Goal: Task Accomplishment & Management: Use online tool/utility

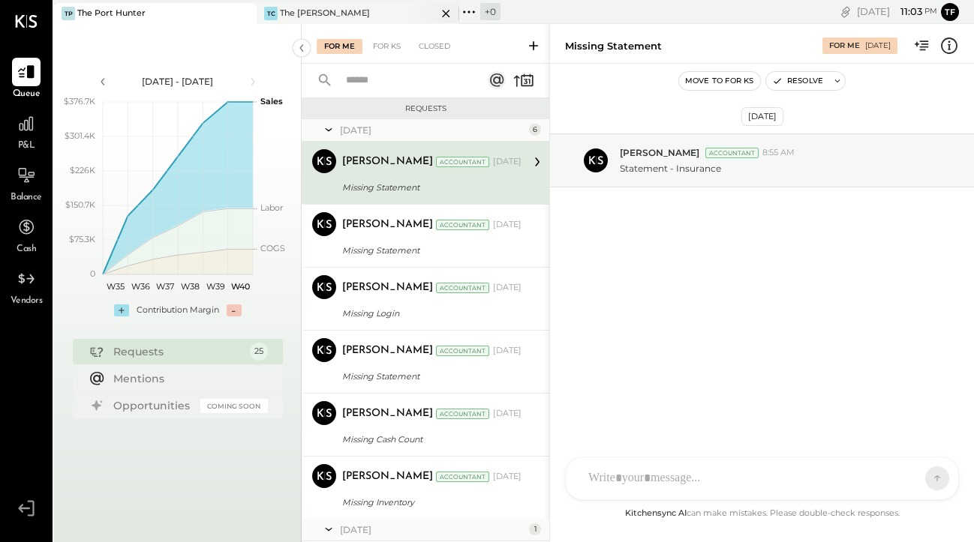
click at [300, 11] on div "The [PERSON_NAME]" at bounding box center [325, 14] width 90 height 12
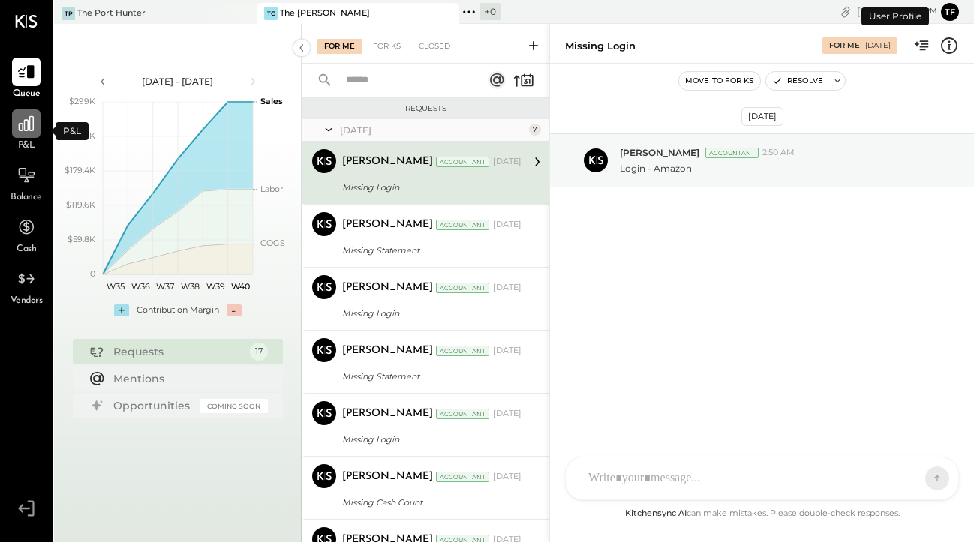
click at [28, 125] on icon at bounding box center [26, 123] width 15 height 15
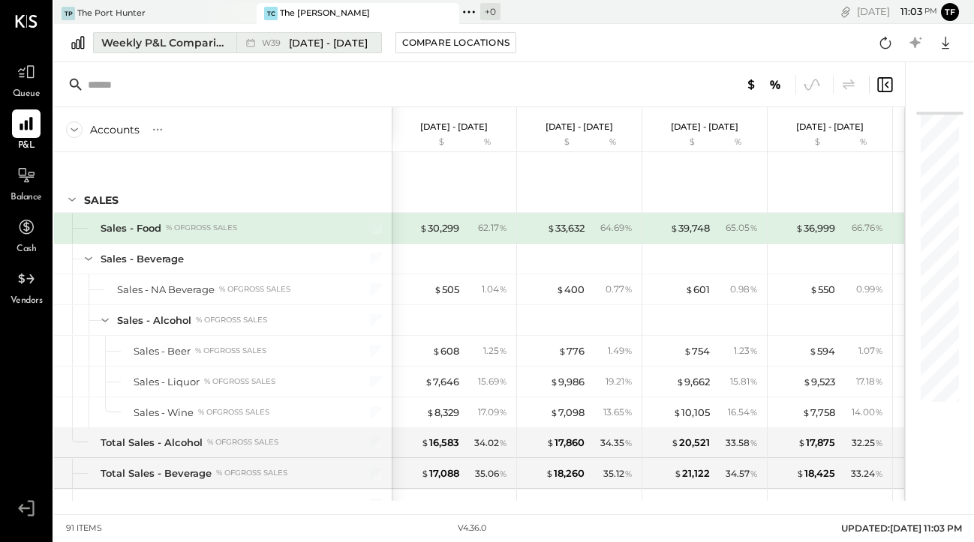
click at [311, 43] on span "[DATE] - [DATE]" at bounding box center [328, 43] width 79 height 14
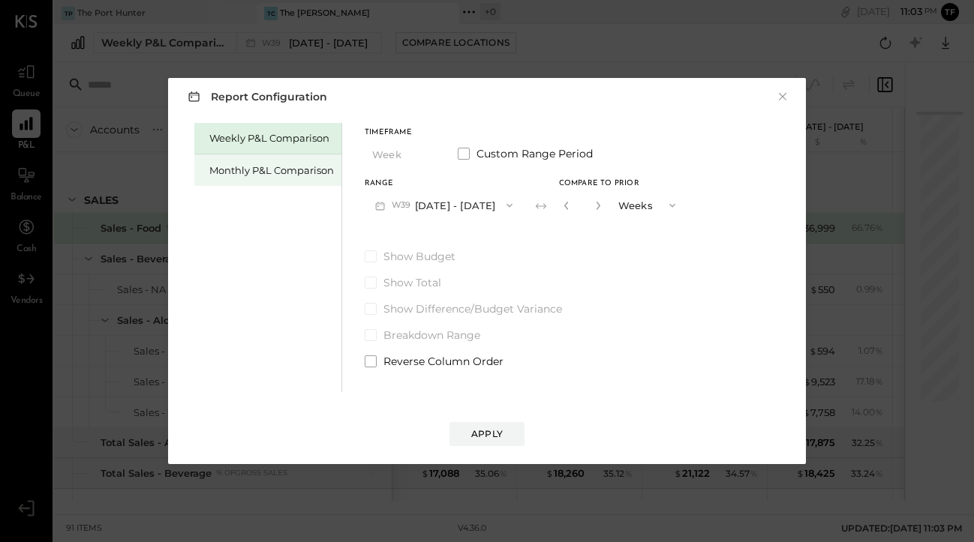
click at [277, 178] on div "Monthly P&L Comparison" at bounding box center [267, 171] width 147 height 32
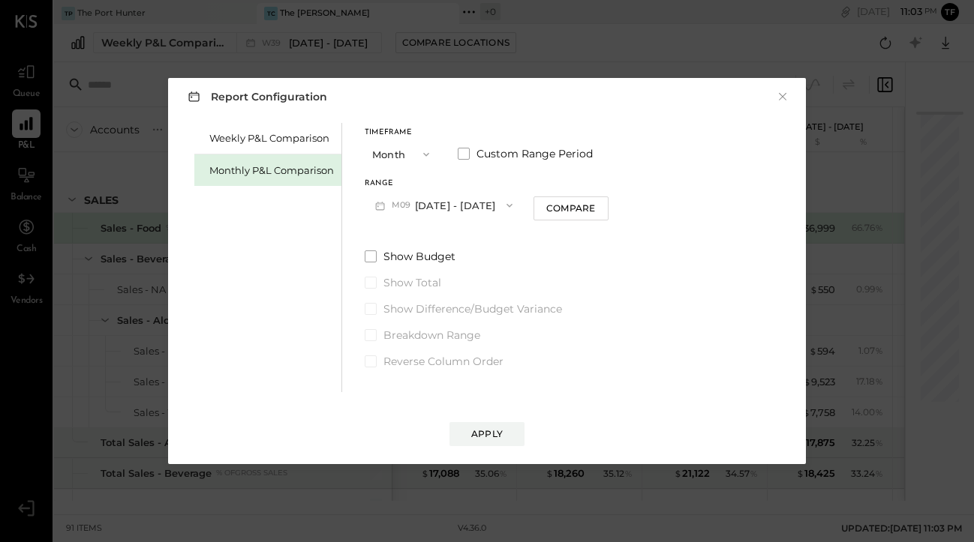
click at [427, 152] on icon "button" at bounding box center [426, 155] width 12 height 12
click at [404, 226] on div "Year" at bounding box center [402, 234] width 74 height 27
click at [483, 434] on div "Apply" at bounding box center [487, 434] width 32 height 13
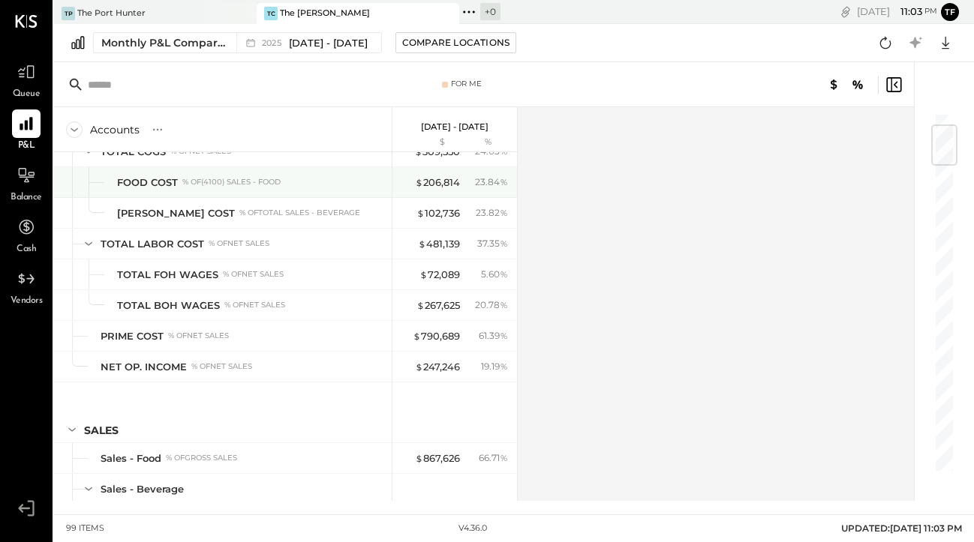
scroll to position [109, 0]
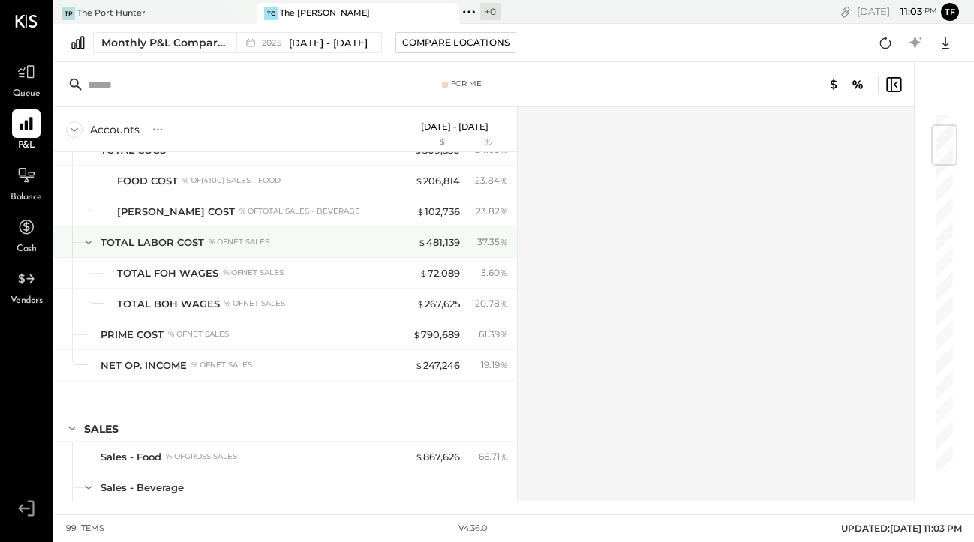
click at [89, 242] on icon at bounding box center [88, 242] width 17 height 17
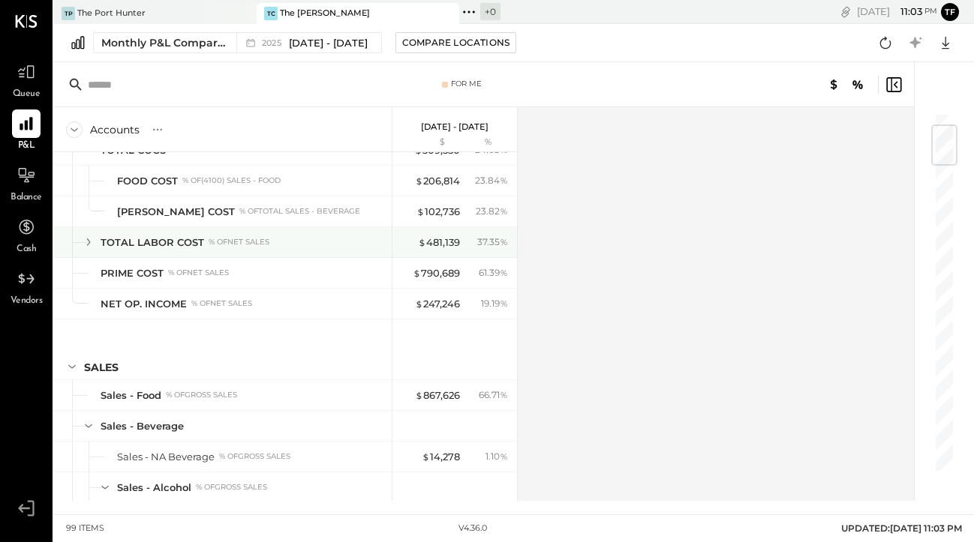
click at [89, 242] on icon at bounding box center [89, 243] width 4 height 8
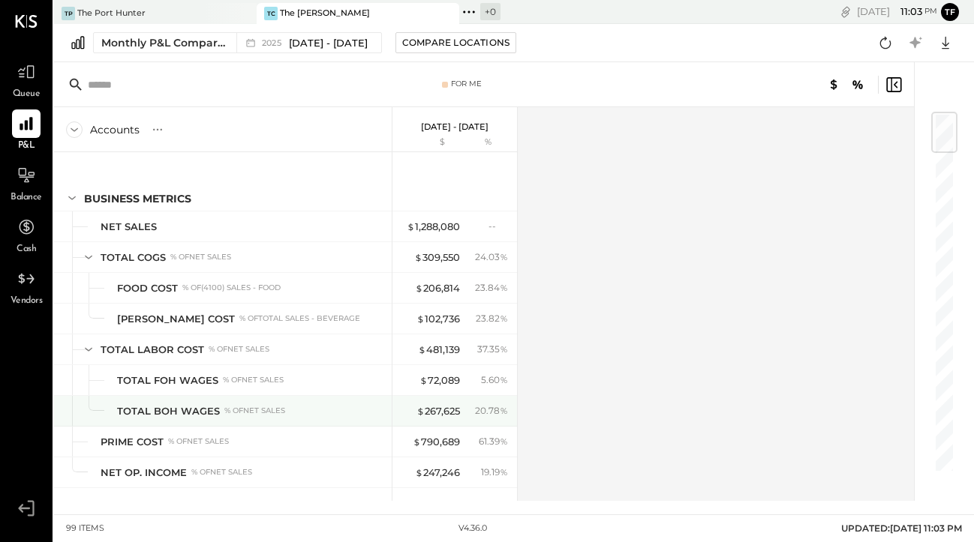
scroll to position [4, 0]
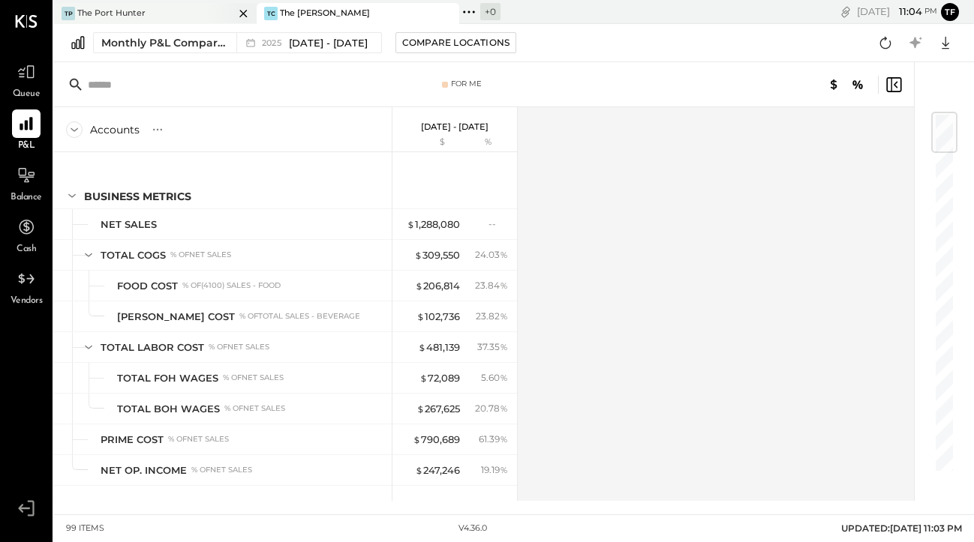
click at [178, 13] on div "TP The Port Hunter" at bounding box center [144, 14] width 180 height 14
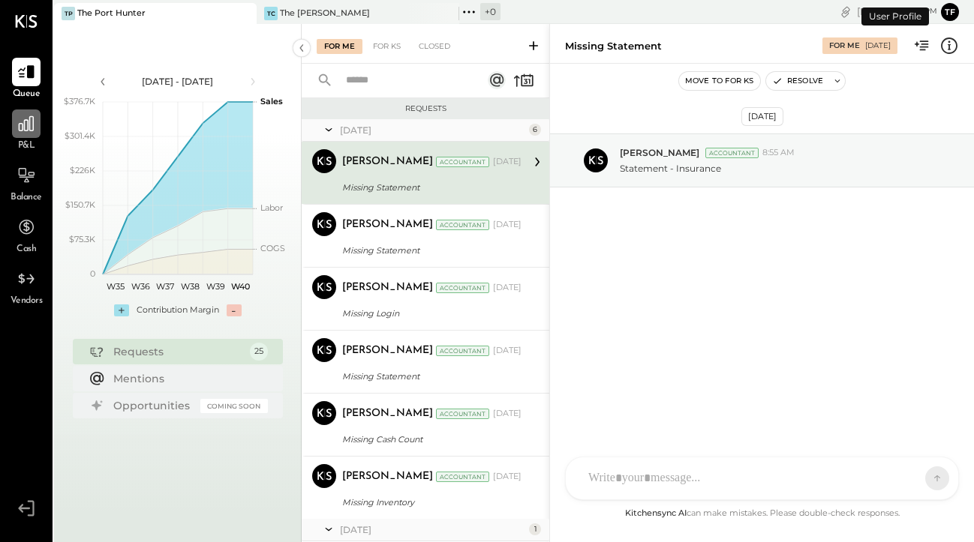
click at [28, 131] on icon at bounding box center [26, 123] width 15 height 15
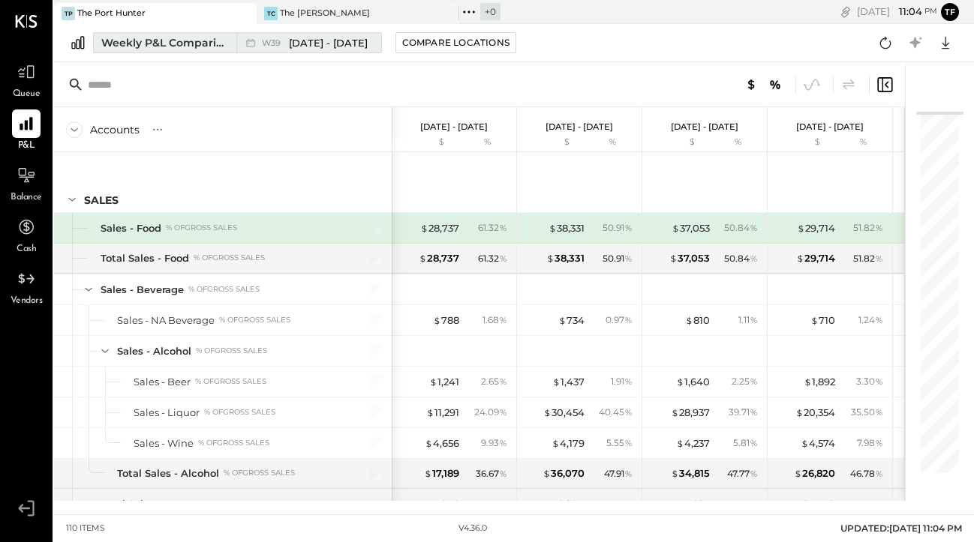
click at [299, 47] on span "[DATE] - [DATE]" at bounding box center [328, 43] width 79 height 14
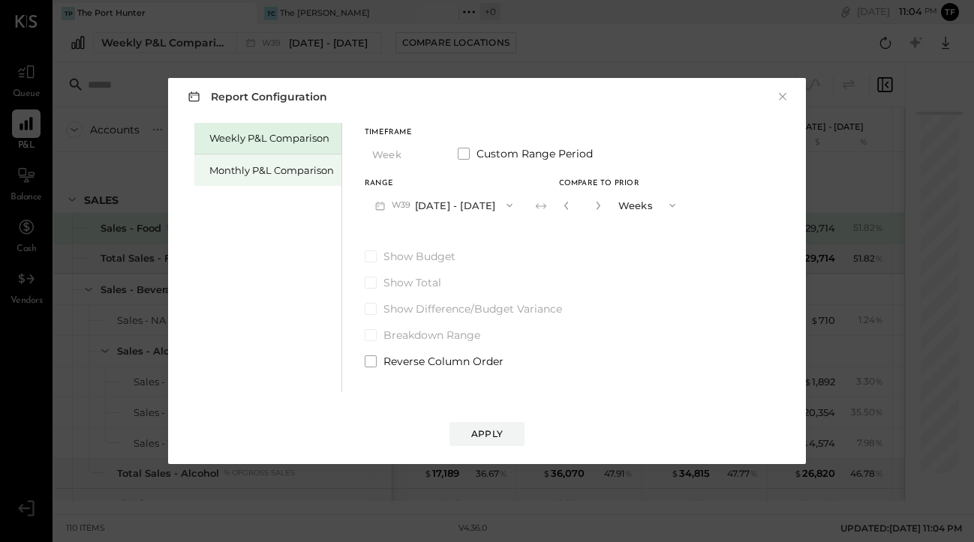
click at [290, 168] on div "Monthly P&L Comparison" at bounding box center [271, 171] width 125 height 14
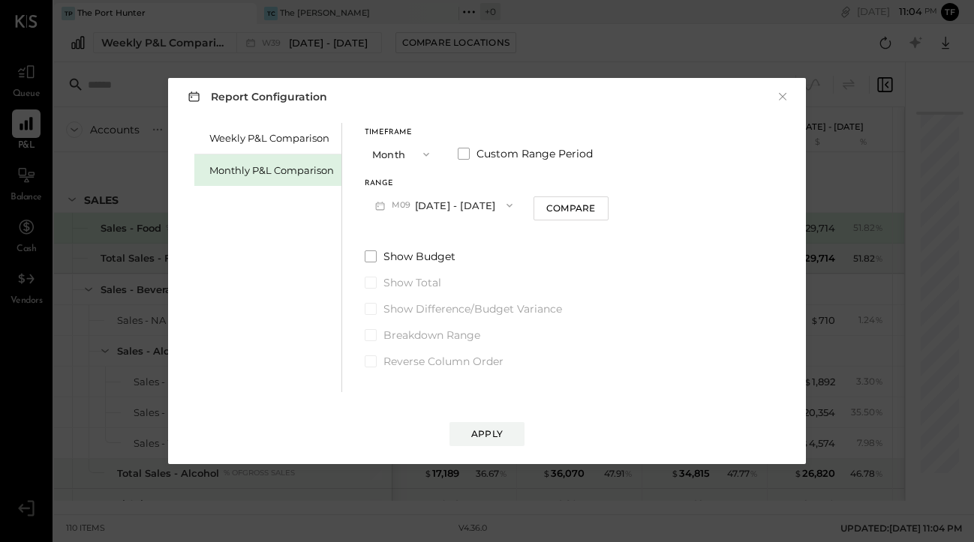
click at [427, 156] on icon "button" at bounding box center [426, 155] width 12 height 12
click at [411, 237] on div "Year" at bounding box center [402, 234] width 74 height 27
click at [483, 431] on div "Apply" at bounding box center [487, 434] width 32 height 13
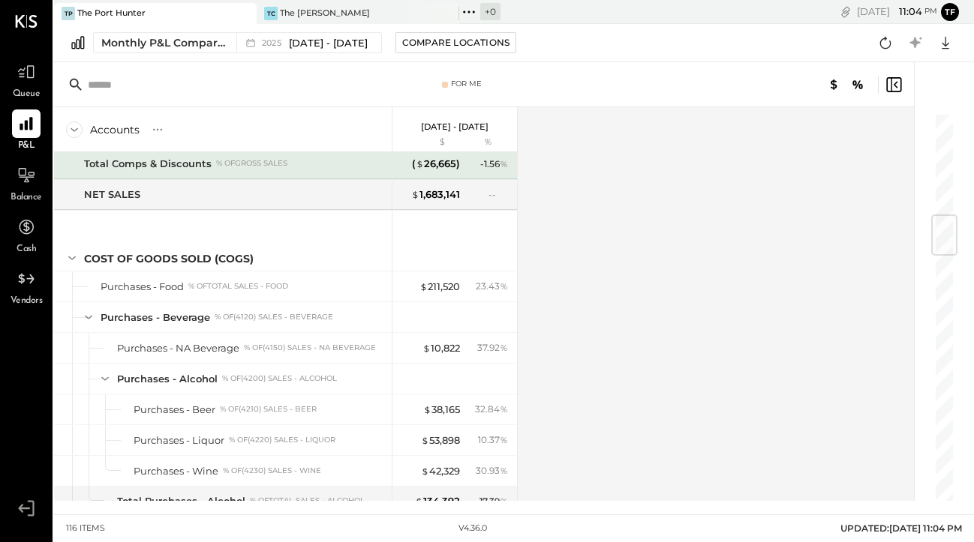
scroll to position [868, 0]
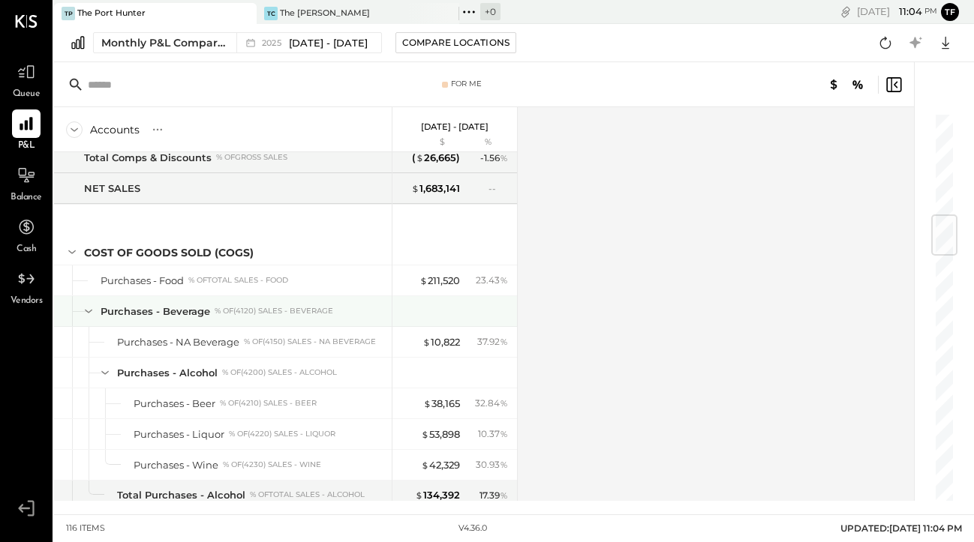
click at [89, 307] on icon at bounding box center [88, 311] width 17 height 17
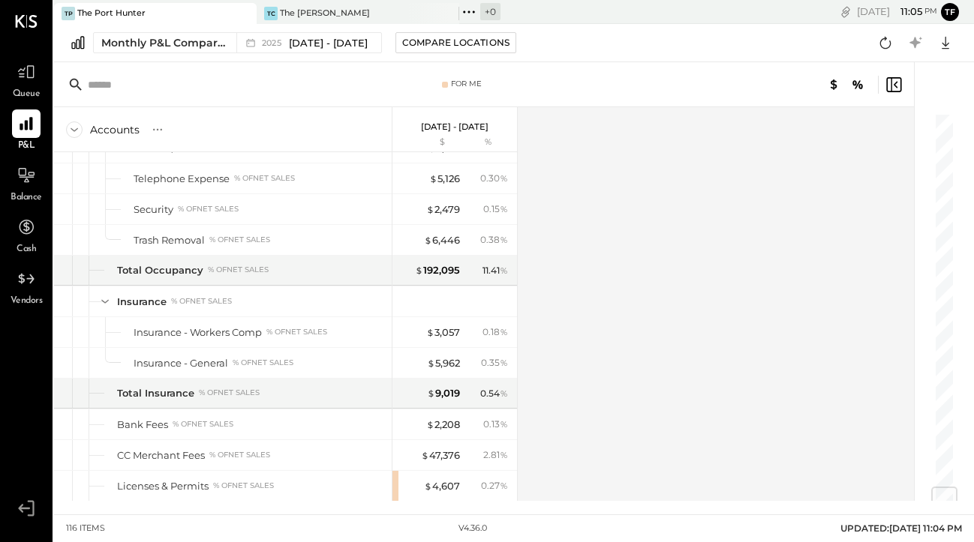
scroll to position [3037, 0]
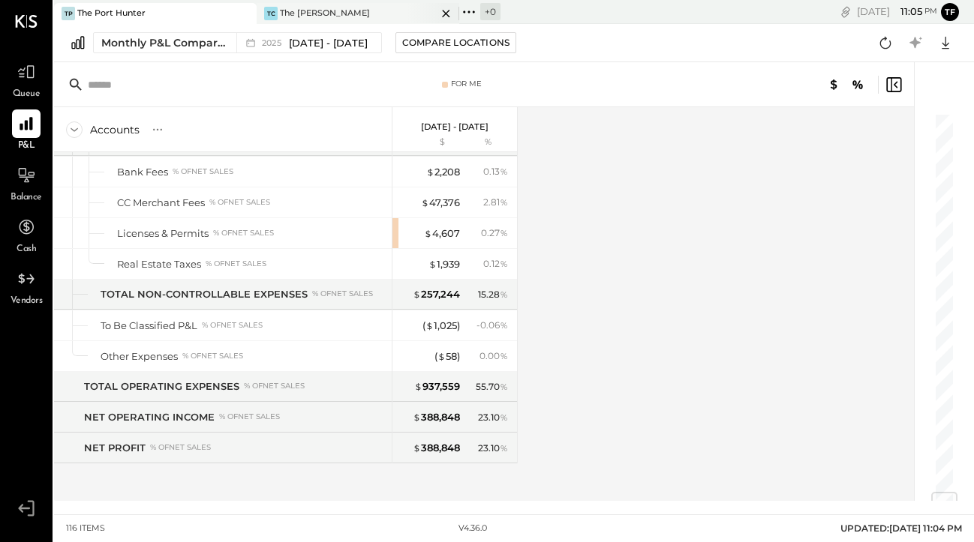
click at [311, 11] on div "The [PERSON_NAME]" at bounding box center [325, 14] width 90 height 12
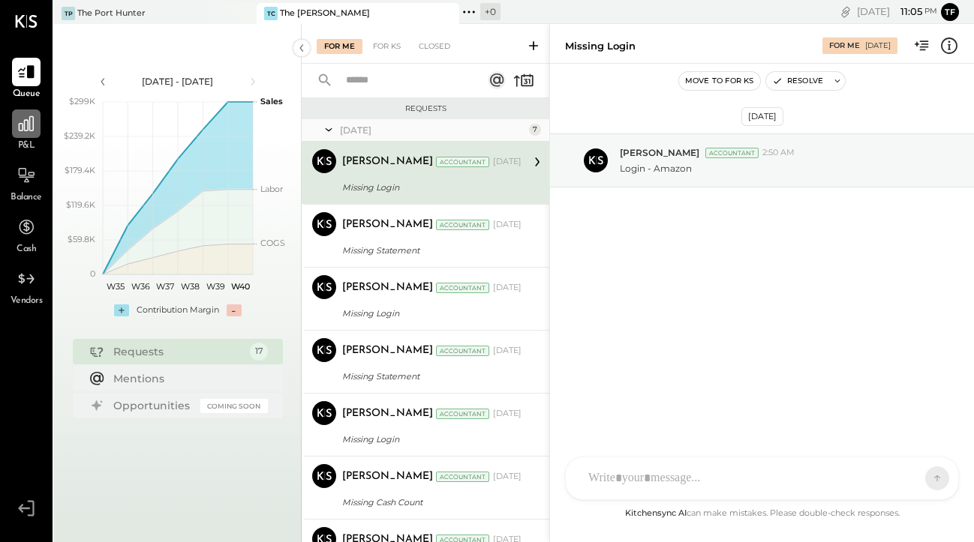
click at [39, 133] on div at bounding box center [26, 124] width 29 height 29
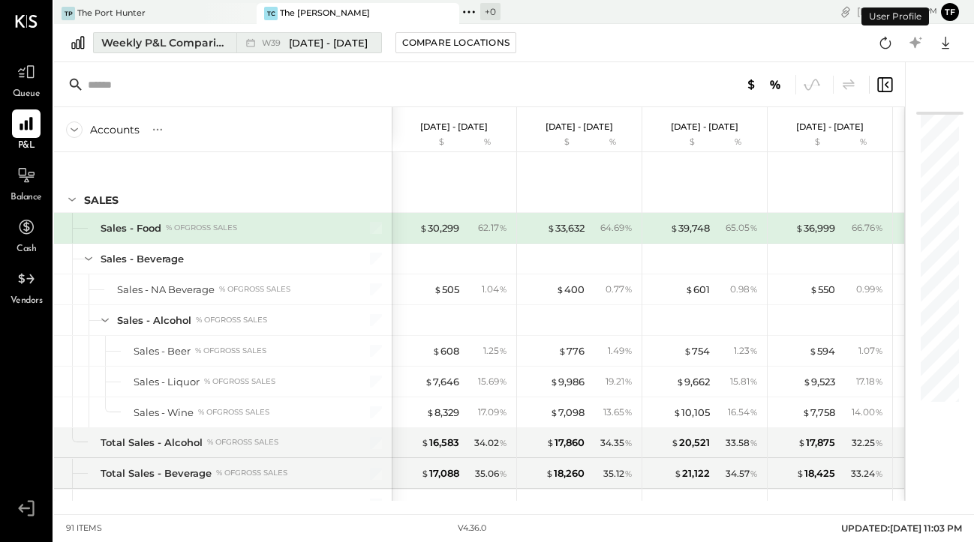
click at [194, 33] on button "Weekly P&L Comparison W39 [DATE] - [DATE]" at bounding box center [237, 42] width 289 height 21
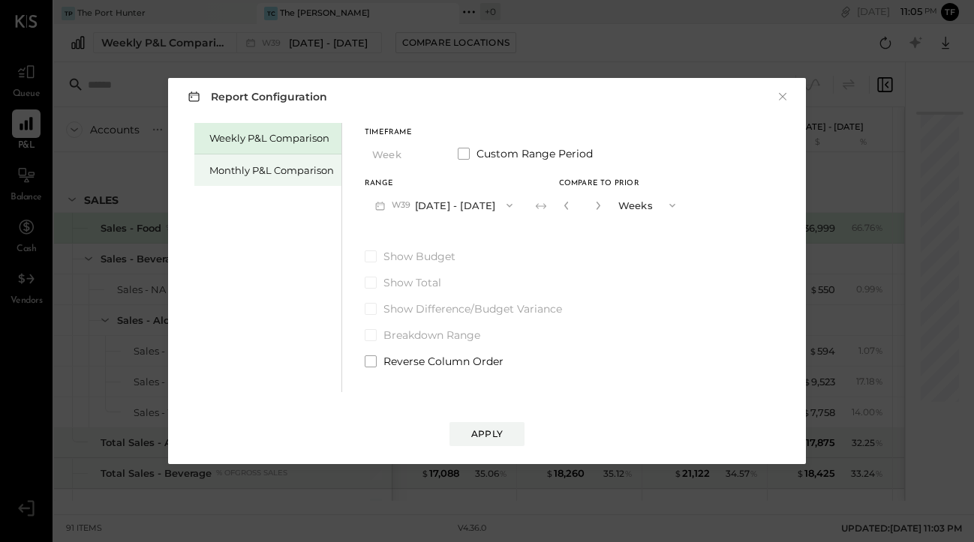
click at [283, 171] on div "Monthly P&L Comparison" at bounding box center [271, 171] width 125 height 14
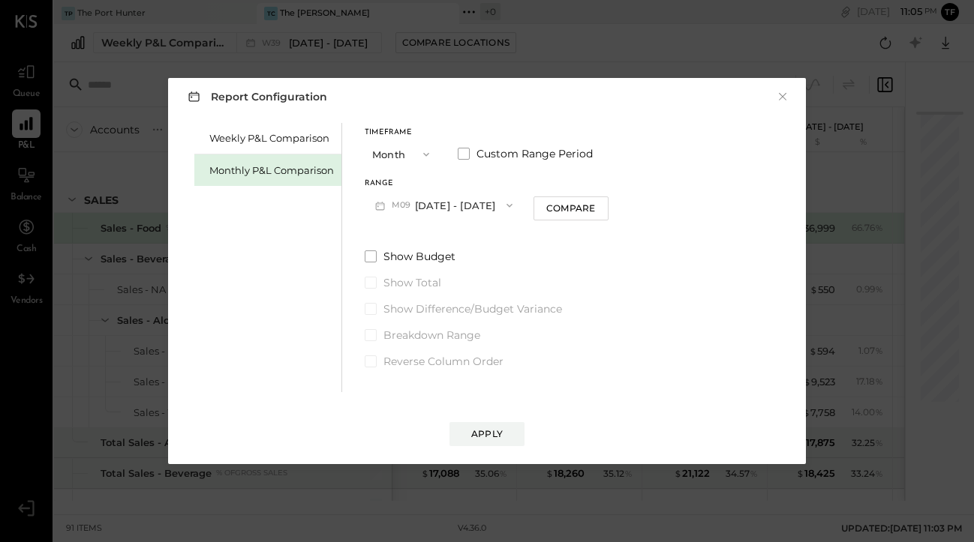
click at [436, 155] on button "Month" at bounding box center [402, 154] width 75 height 28
click at [414, 232] on div "Year" at bounding box center [402, 234] width 74 height 27
click at [484, 442] on button "Apply" at bounding box center [486, 434] width 75 height 24
